Goal: Information Seeking & Learning: Learn about a topic

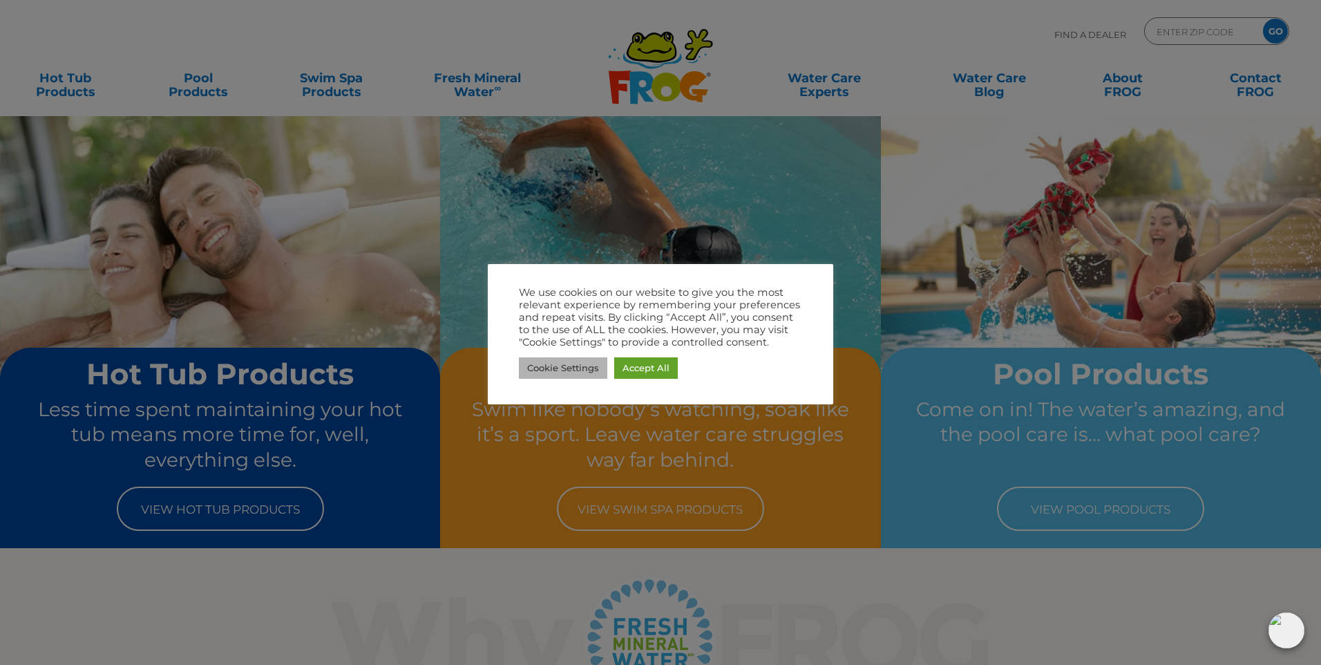
click at [587, 368] on link "Cookie Settings" at bounding box center [563, 367] width 88 height 21
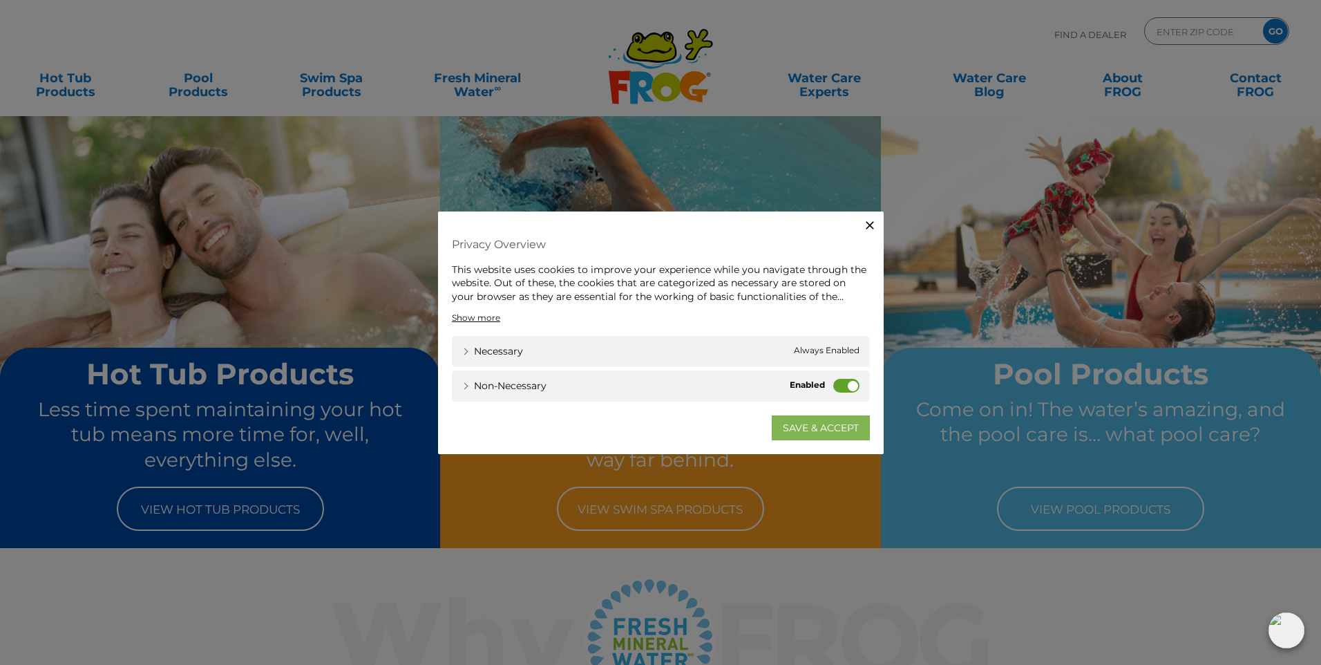
click at [821, 432] on link "SAVE & ACCEPT" at bounding box center [821, 427] width 98 height 25
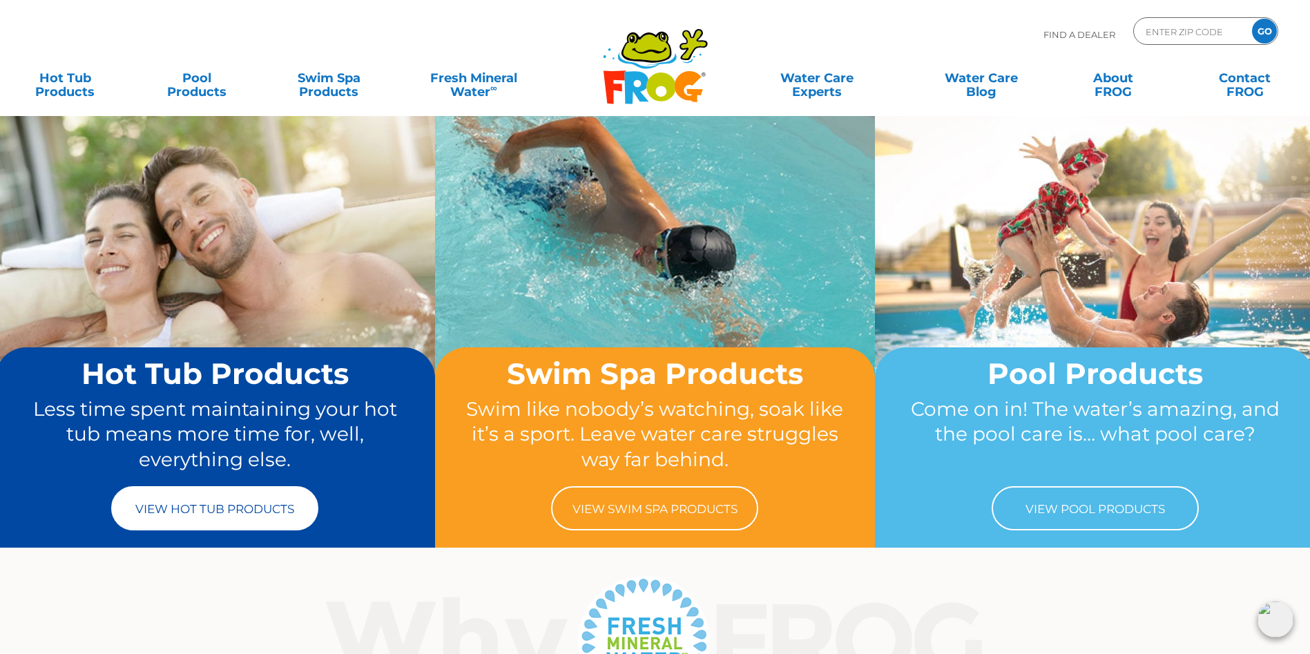
click at [286, 511] on link "View Hot Tub Products" at bounding box center [214, 508] width 207 height 44
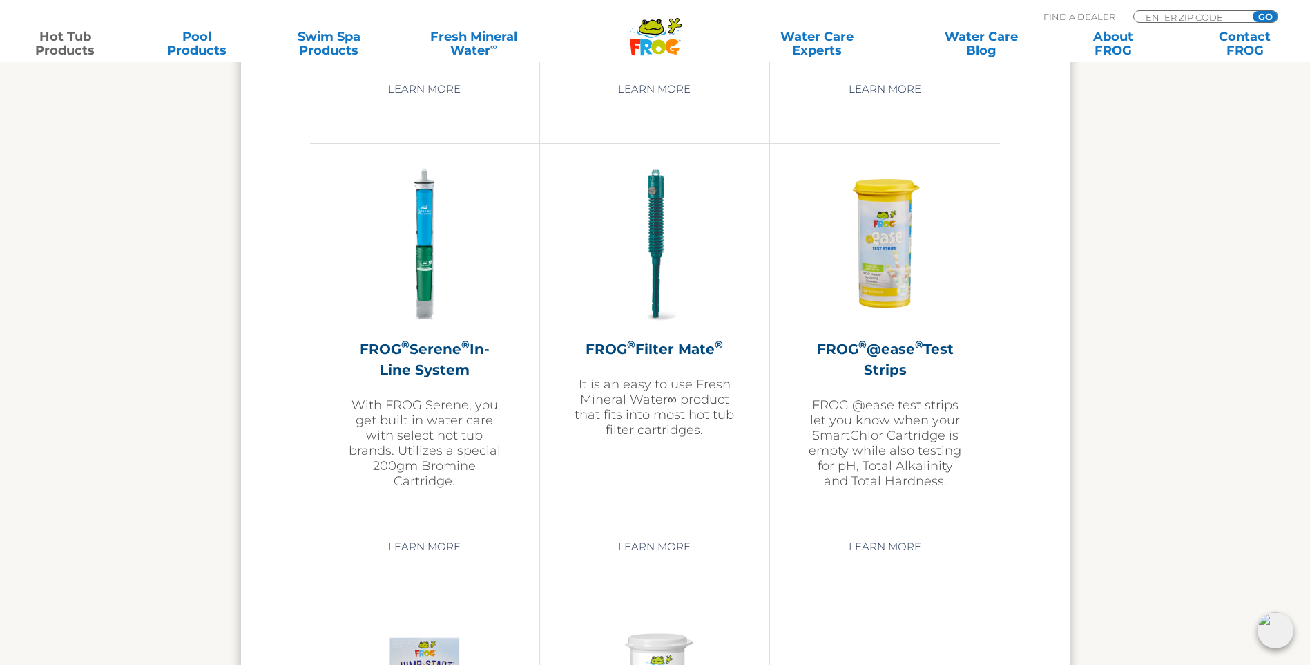
scroll to position [2762, 0]
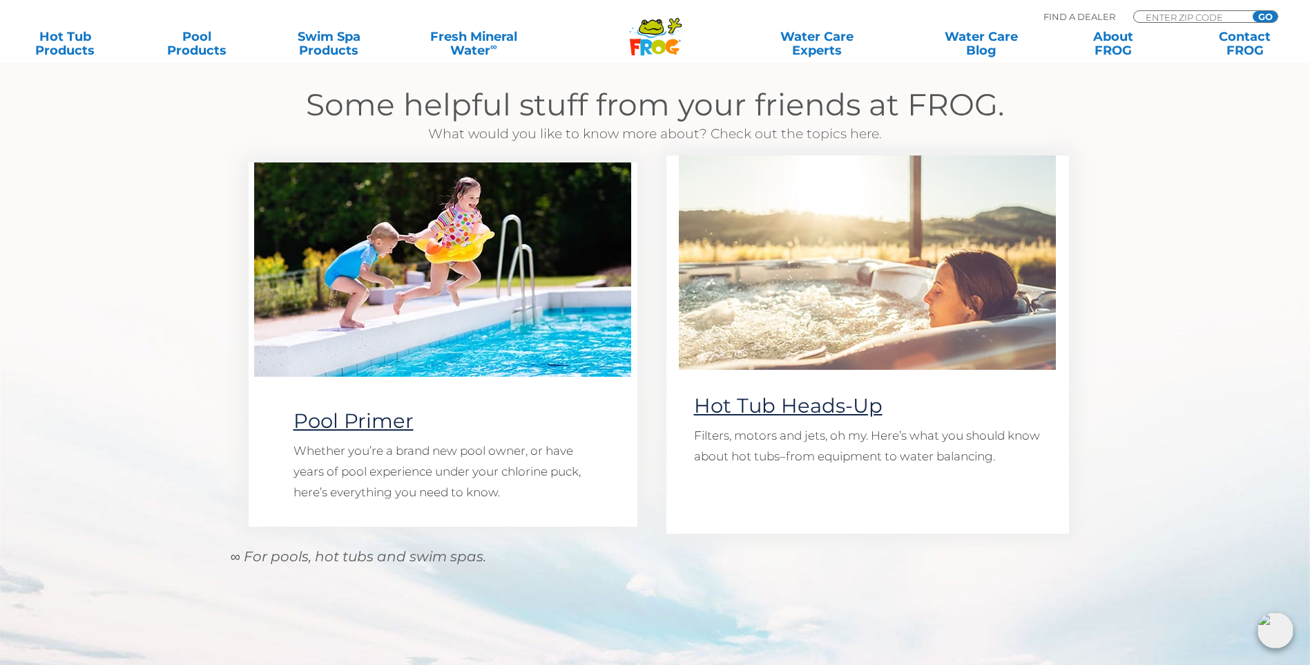
scroll to position [1174, 0]
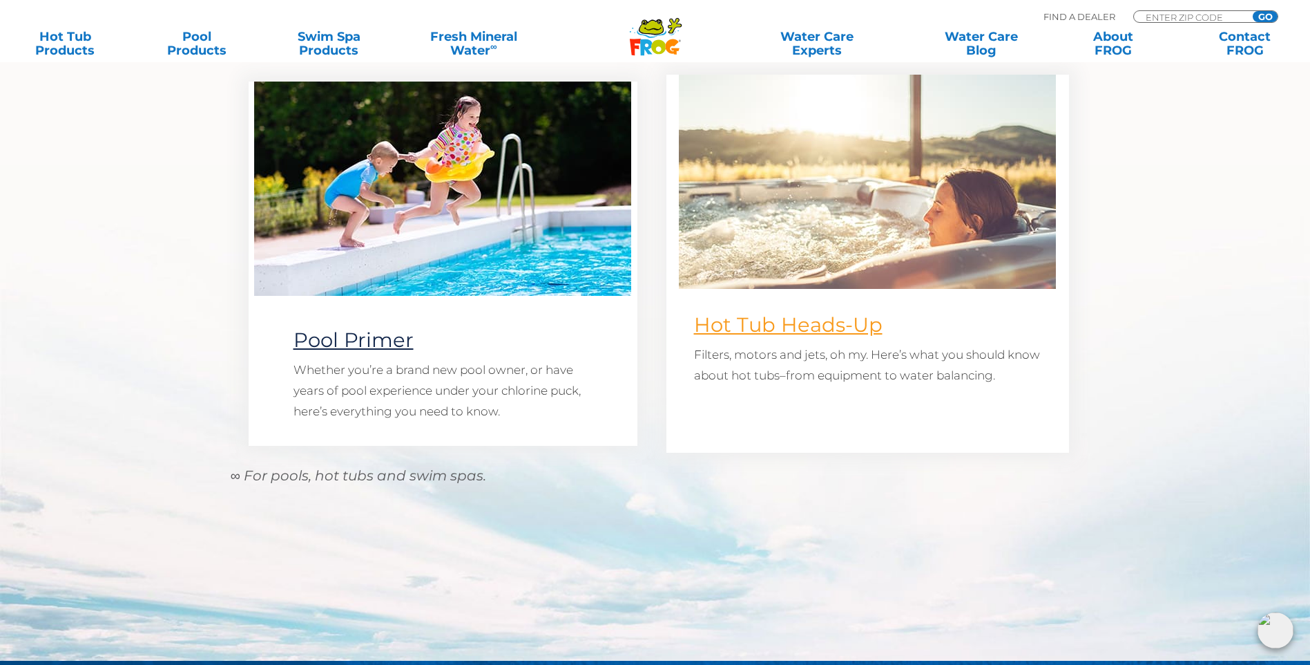
click at [778, 331] on link "Hot Tub Heads-Up" at bounding box center [788, 324] width 189 height 24
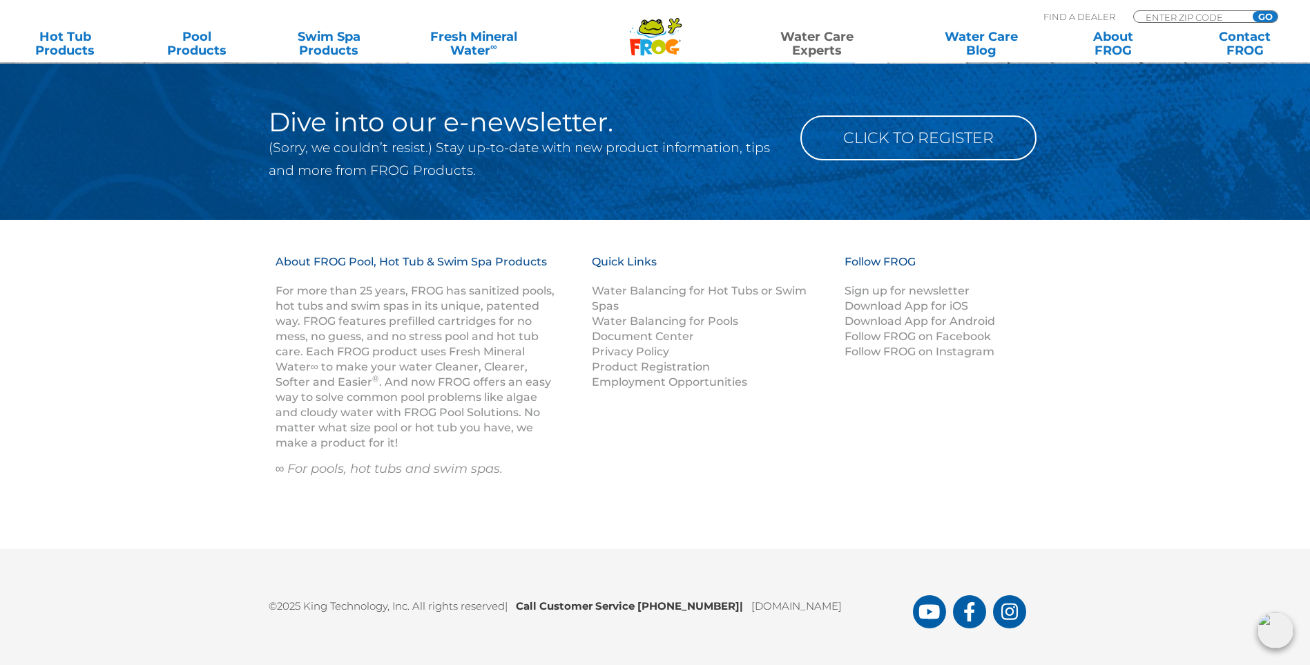
scroll to position [1299, 0]
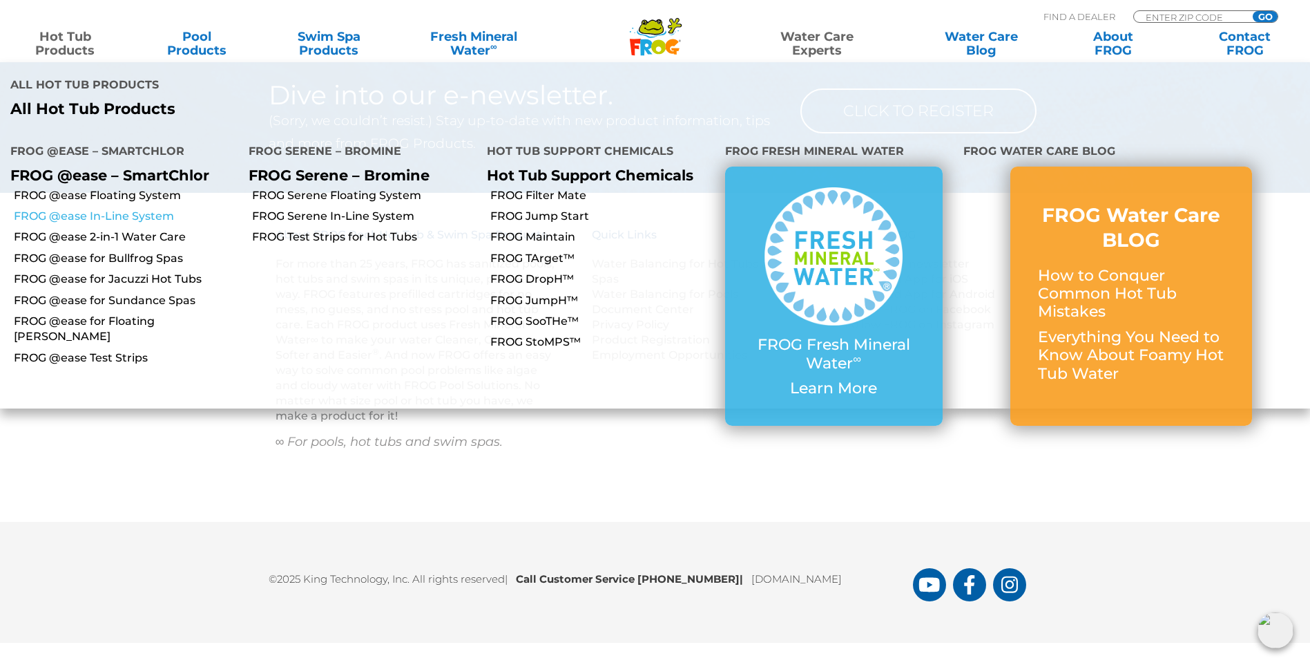
click at [84, 209] on link "FROG @ease In-Line System" at bounding box center [126, 216] width 225 height 15
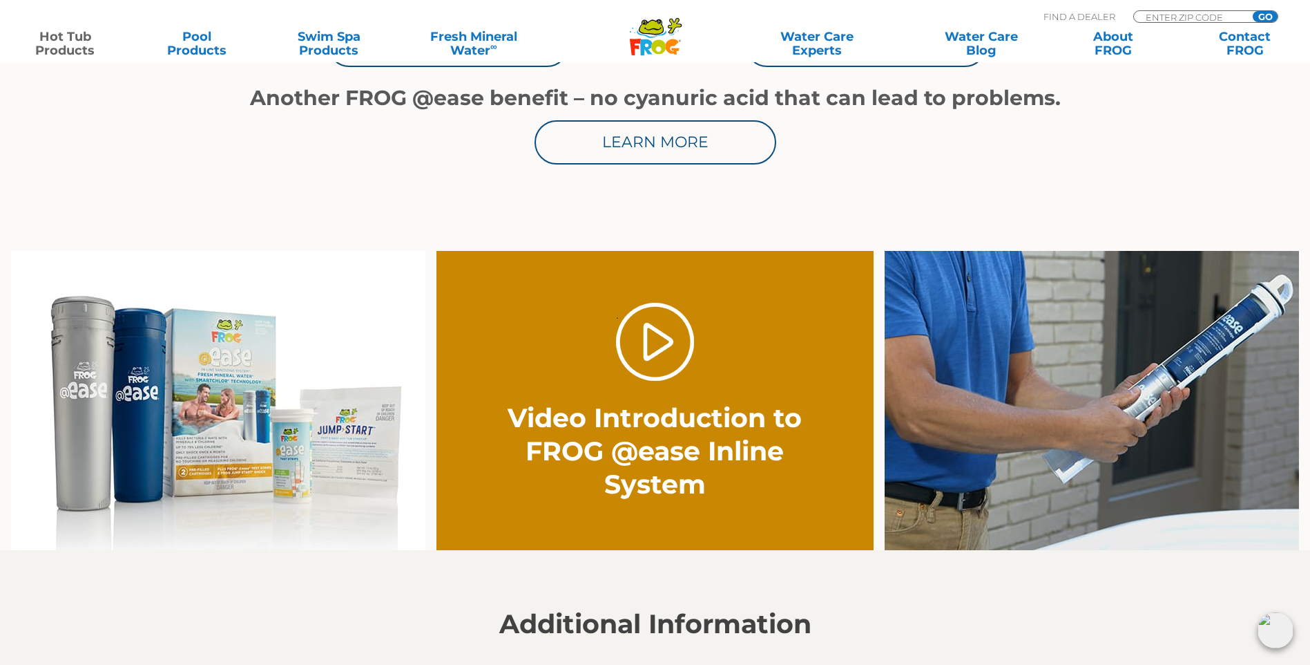
scroll to position [898, 0]
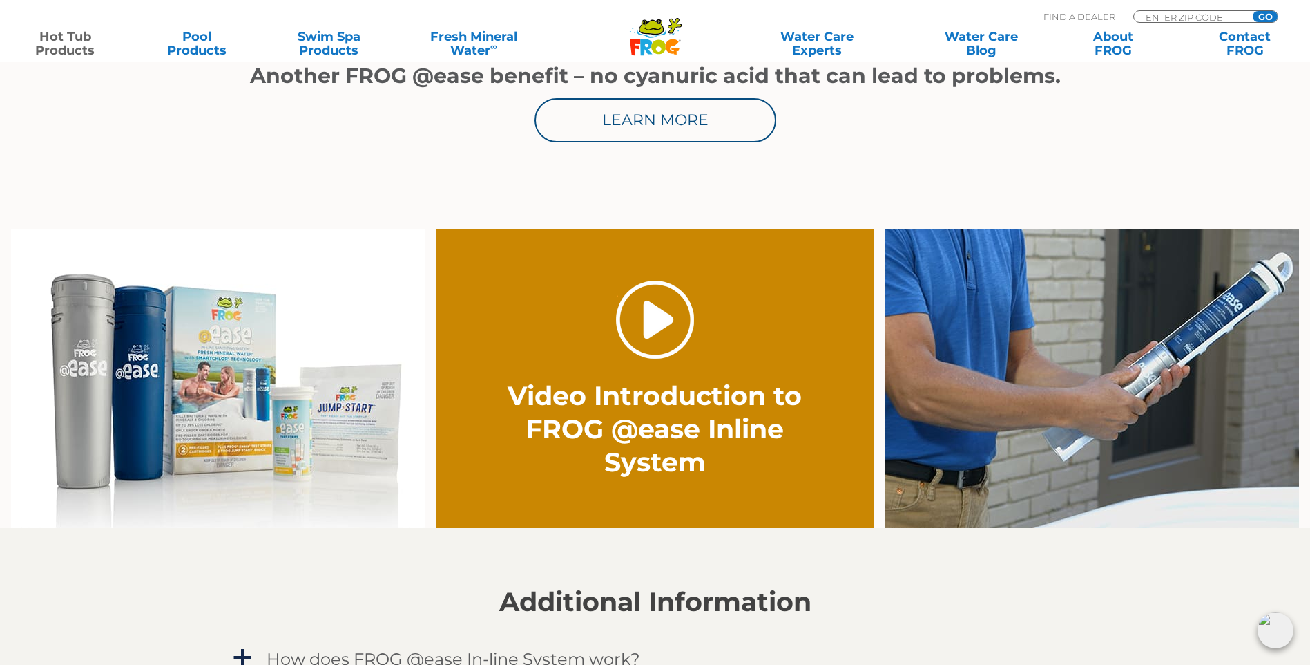
click at [687, 341] on link "." at bounding box center [655, 319] width 78 height 78
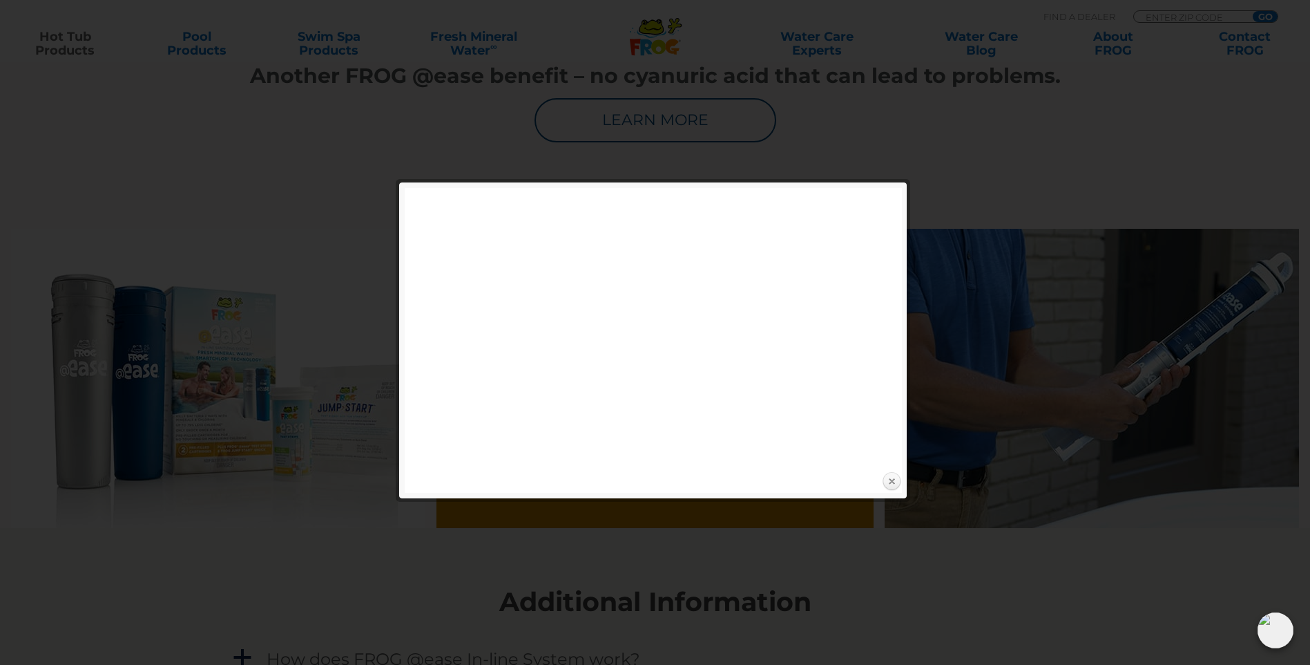
click at [895, 484] on link "Close" at bounding box center [891, 481] width 21 height 21
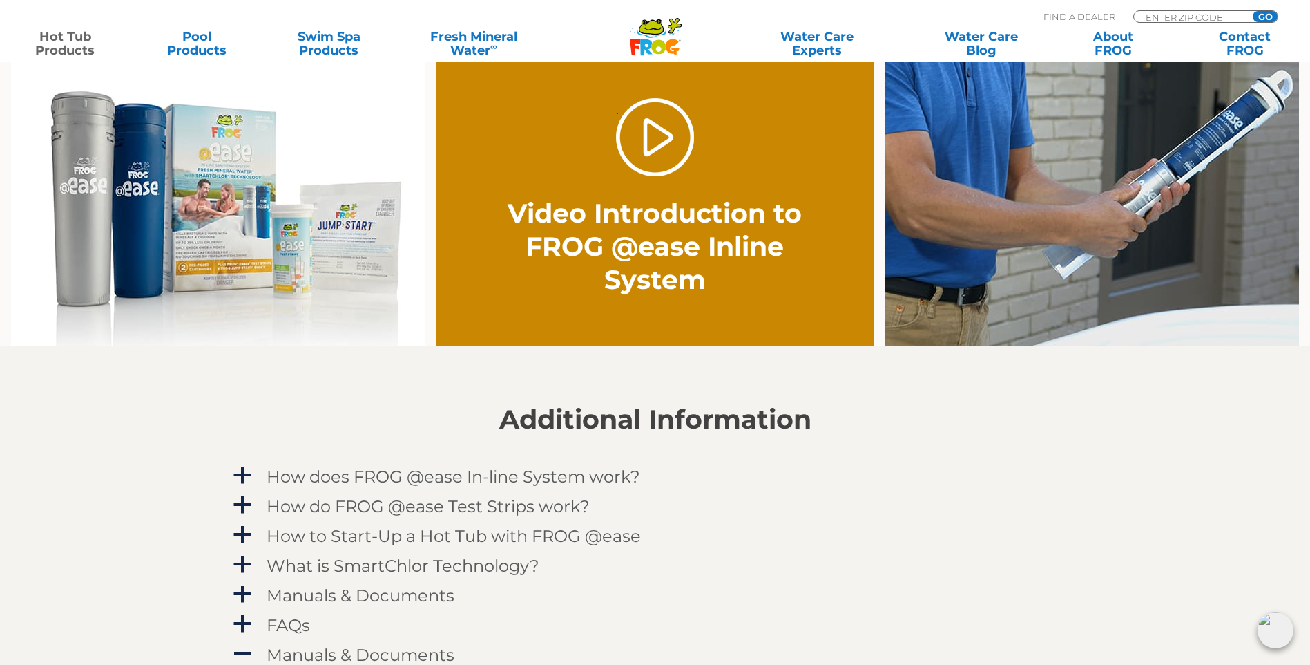
scroll to position [1105, 0]
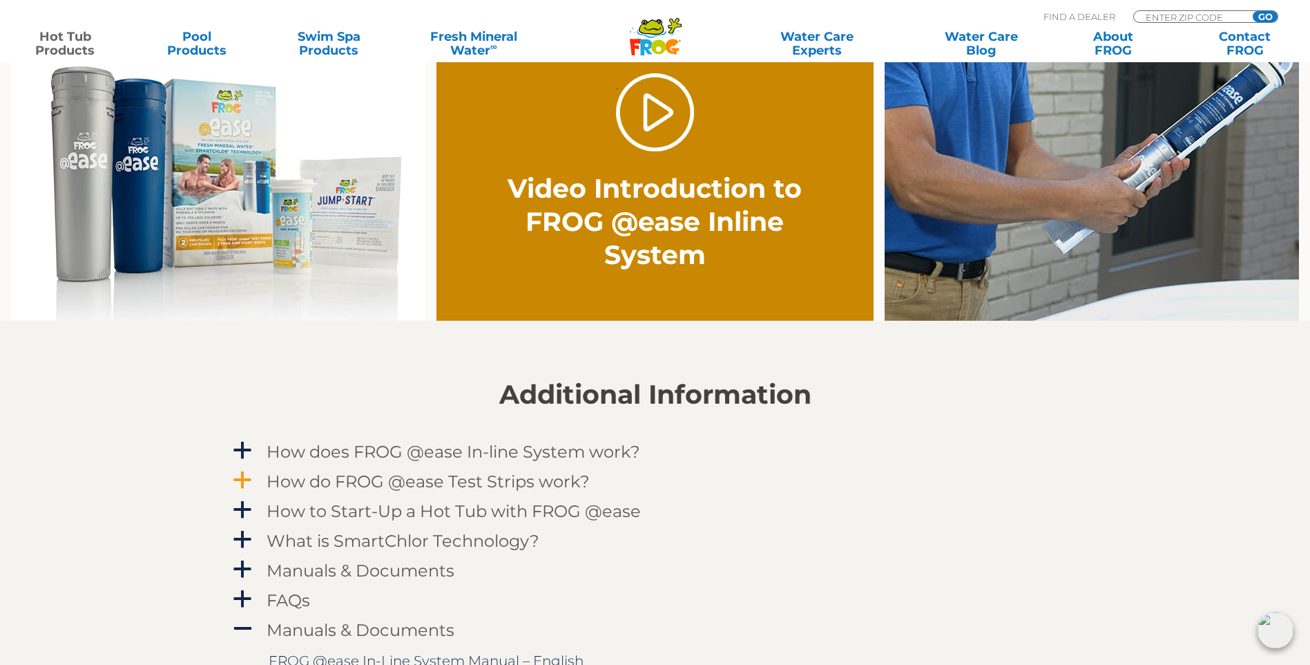
click at [301, 480] on h4 "How do FROG @ease Test Strips work?" at bounding box center [428, 481] width 323 height 19
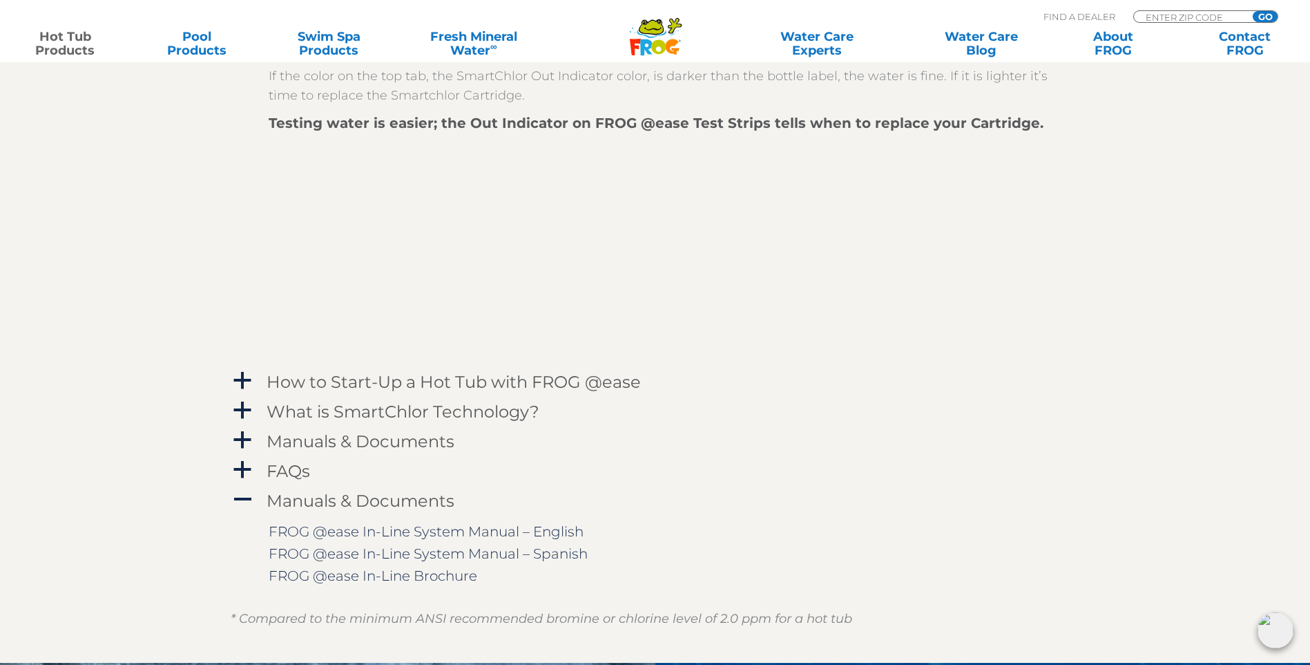
scroll to position [1658, 0]
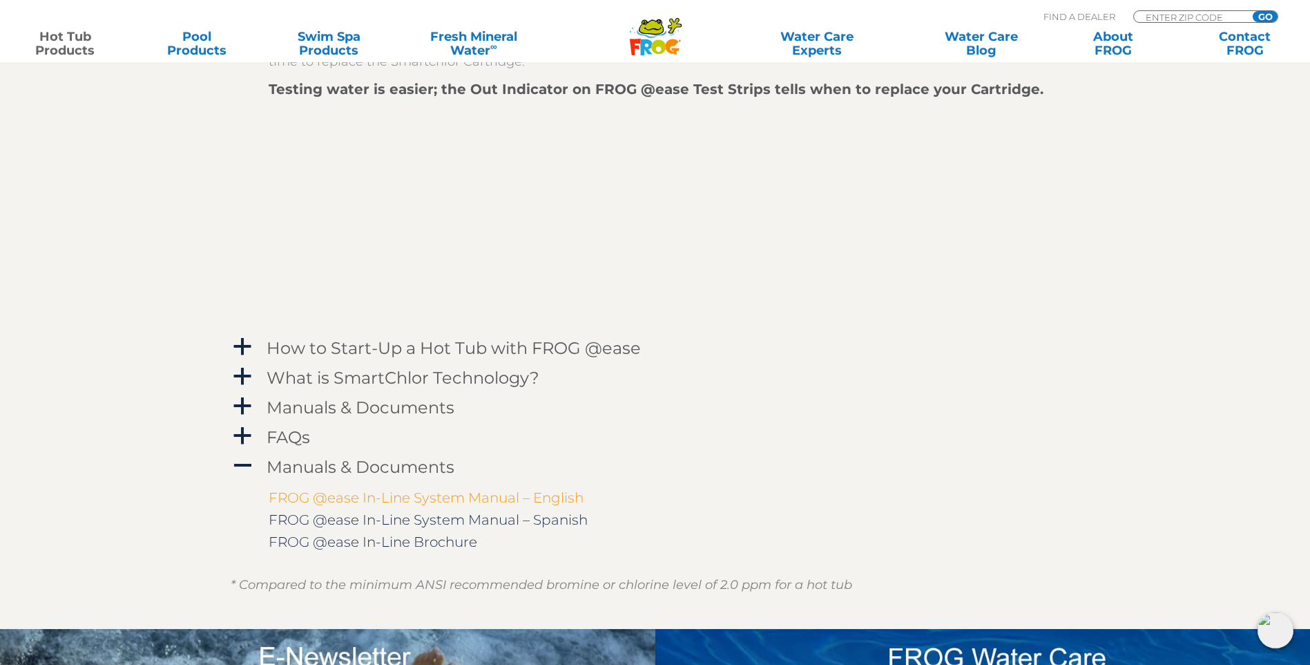
click at [316, 499] on link "FROG @ease In-Line System Manual – English" at bounding box center [426, 497] width 315 height 17
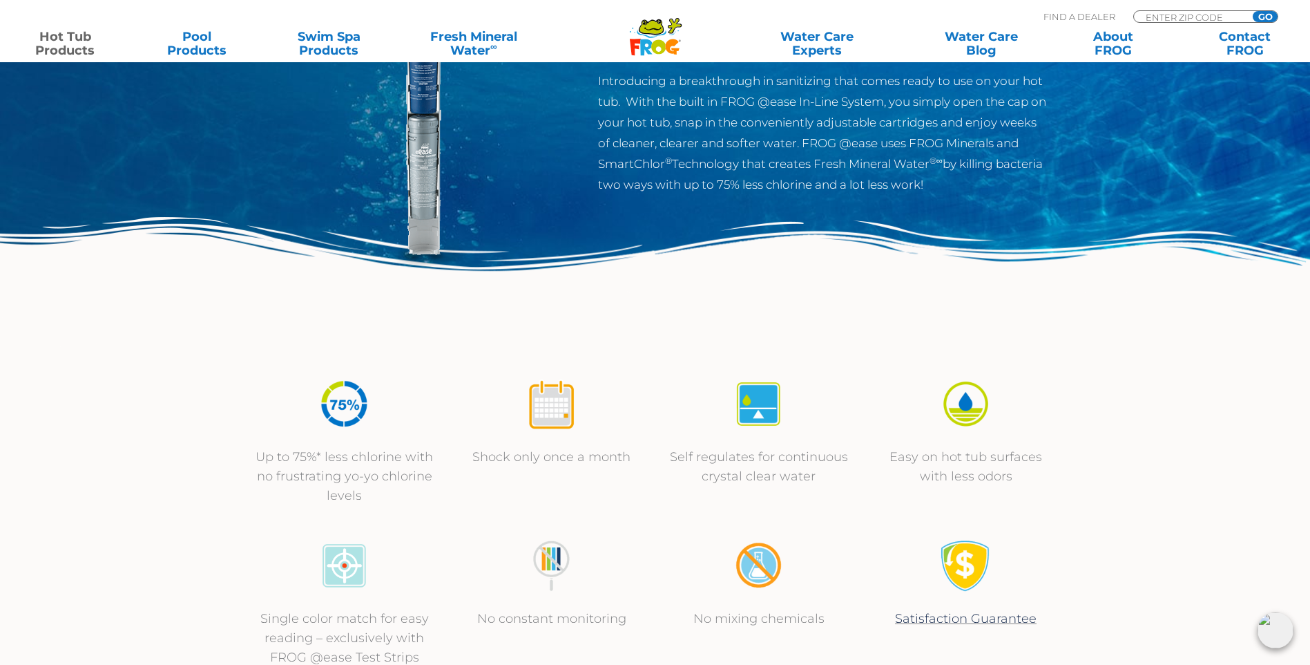
scroll to position [207, 0]
click at [990, 41] on link "Water Care Blog" at bounding box center [981, 44] width 103 height 28
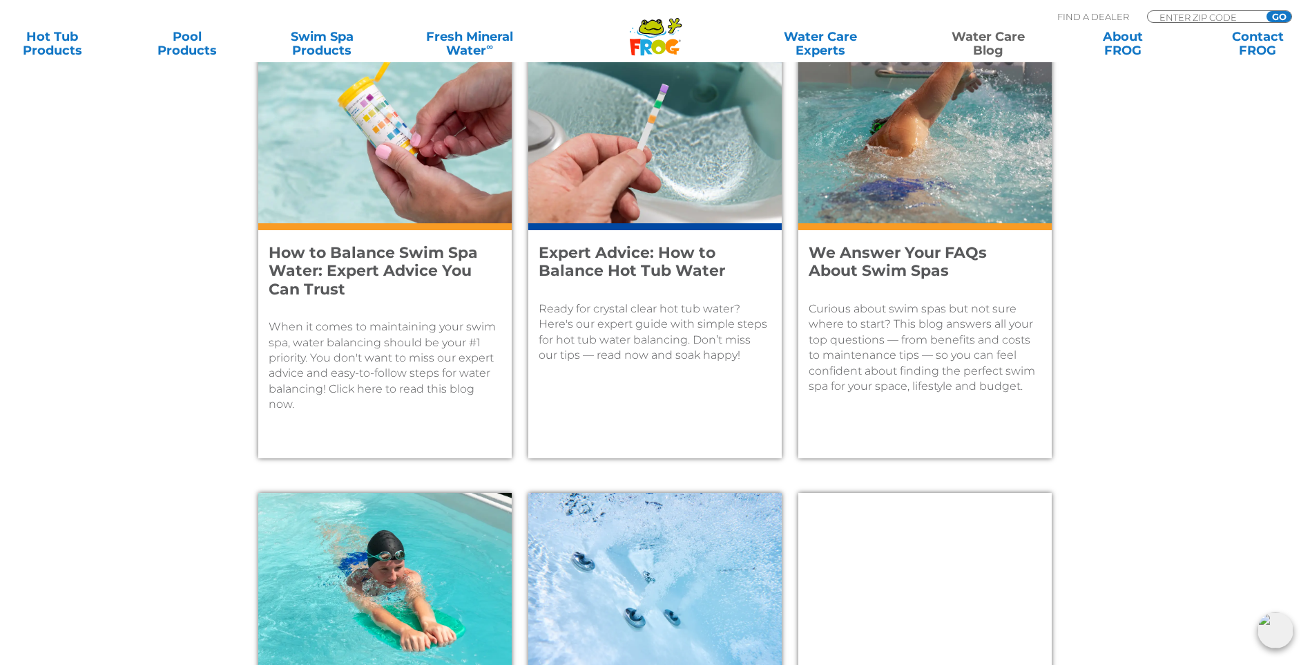
scroll to position [691, 0]
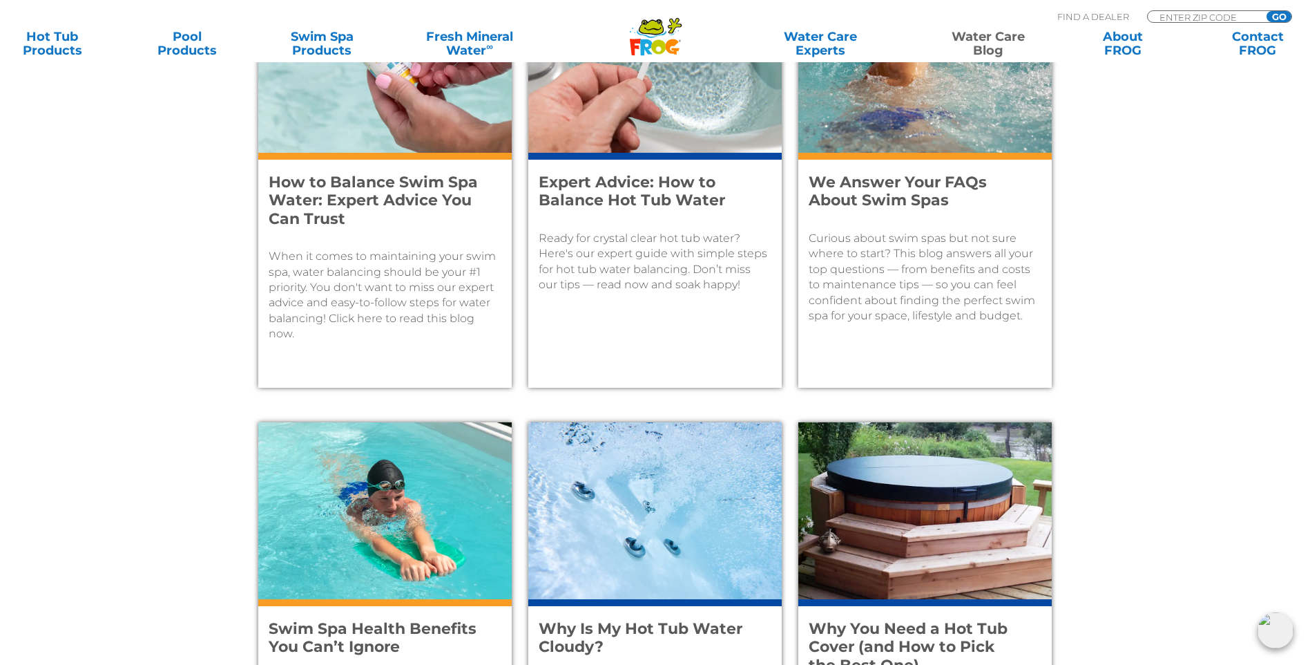
click at [648, 185] on h4 "Expert Advice: How to Balance Hot Tub Water" at bounding box center [646, 191] width 214 height 37
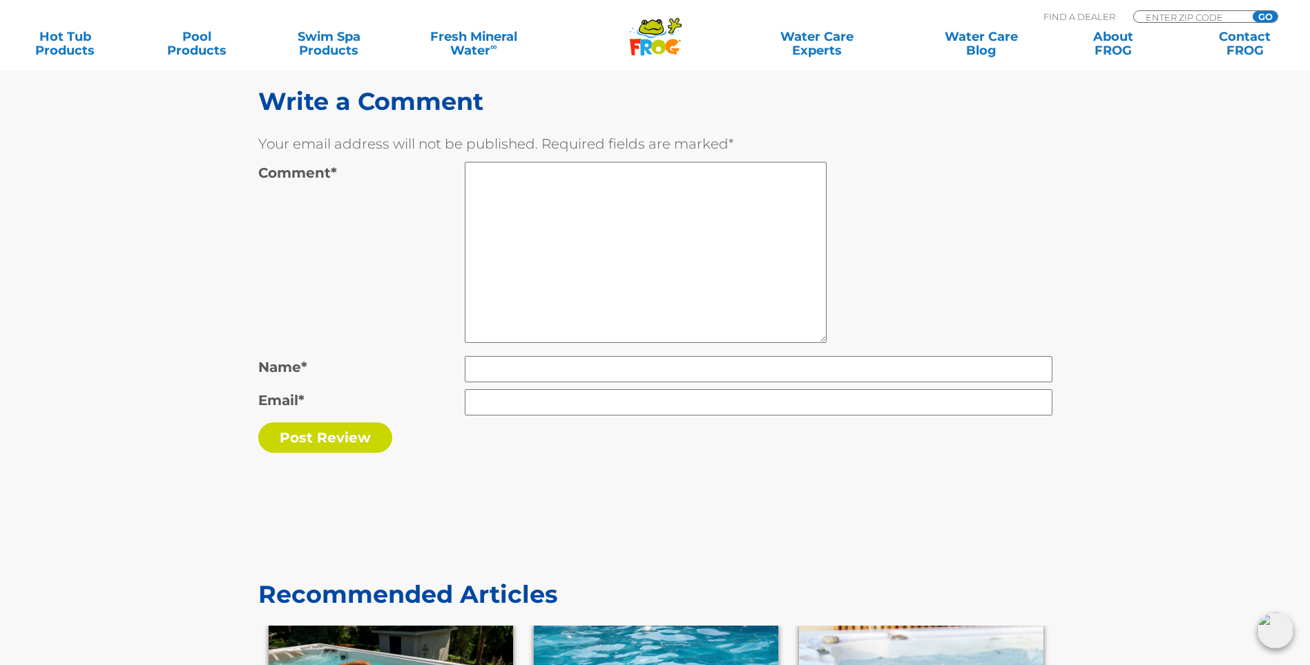
scroll to position [6355, 0]
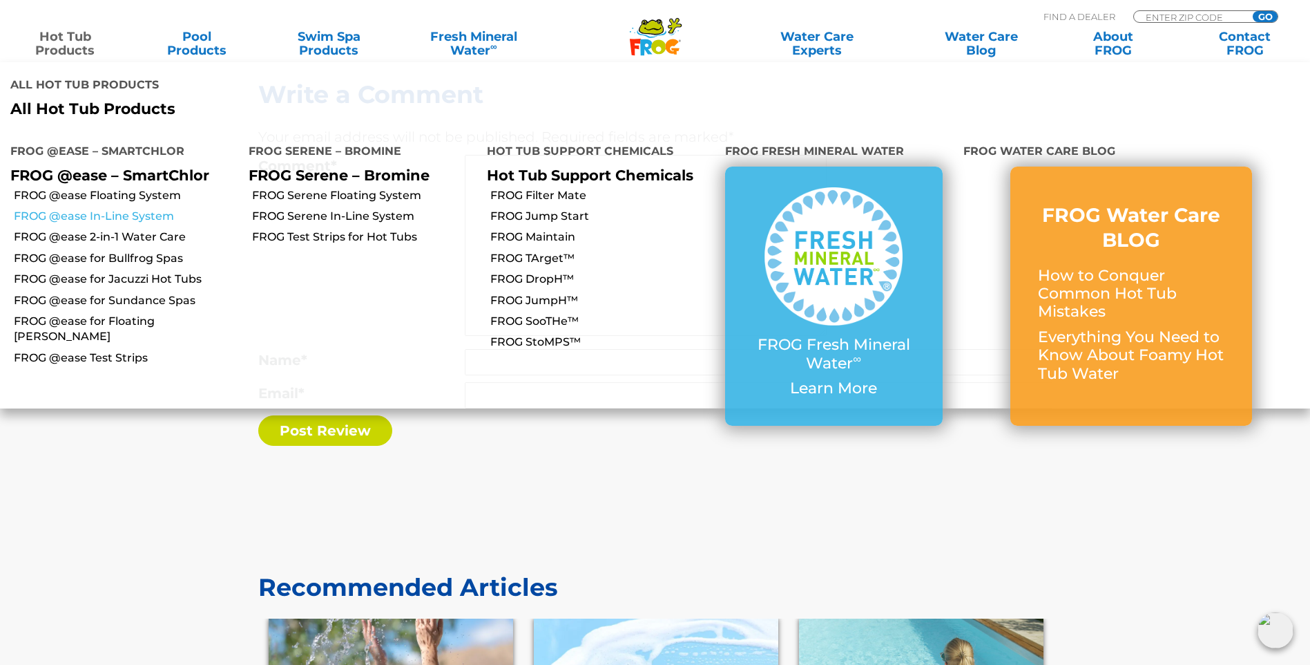
click at [83, 209] on link "FROG @ease In-Line System" at bounding box center [126, 216] width 225 height 15
